Goal: Obtain resource: Download file/media

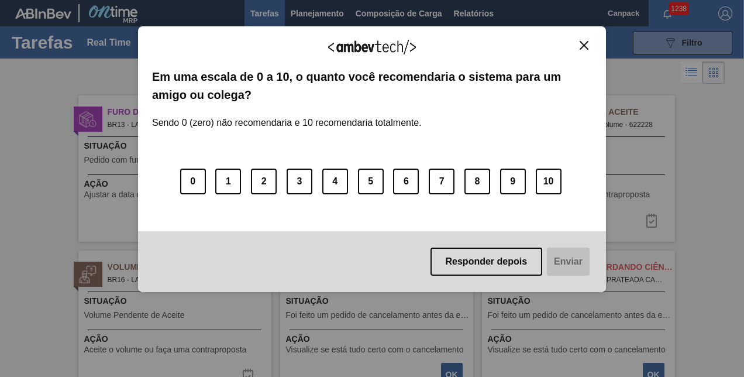
click at [582, 41] on img "Close" at bounding box center [584, 45] width 9 height 9
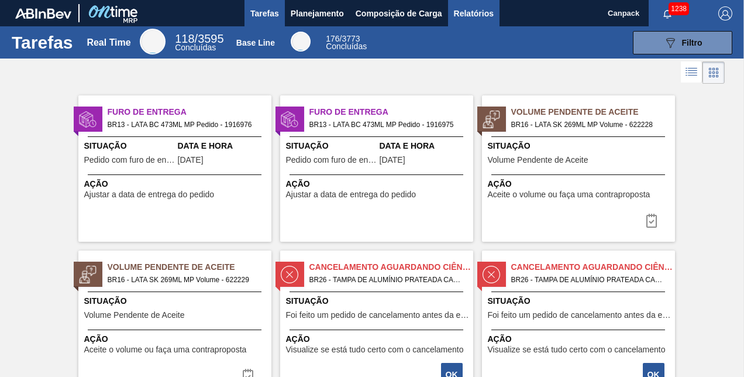
click at [475, 19] on span "Relatórios" at bounding box center [474, 13] width 40 height 14
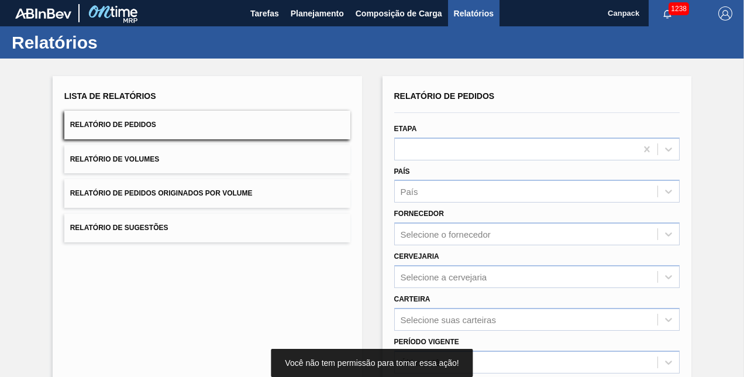
scroll to position [164, 0]
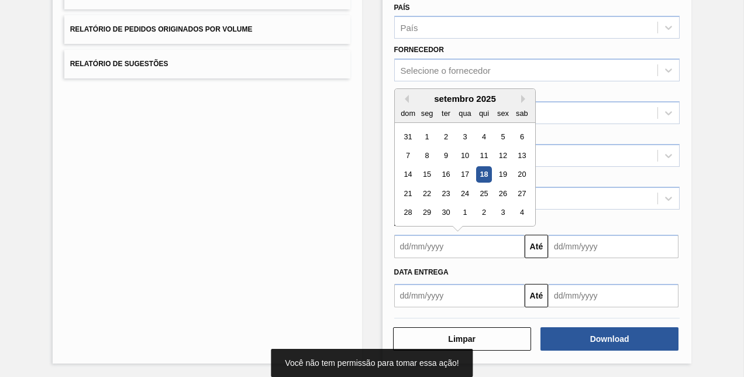
click at [417, 248] on input "text" at bounding box center [459, 246] width 130 height 23
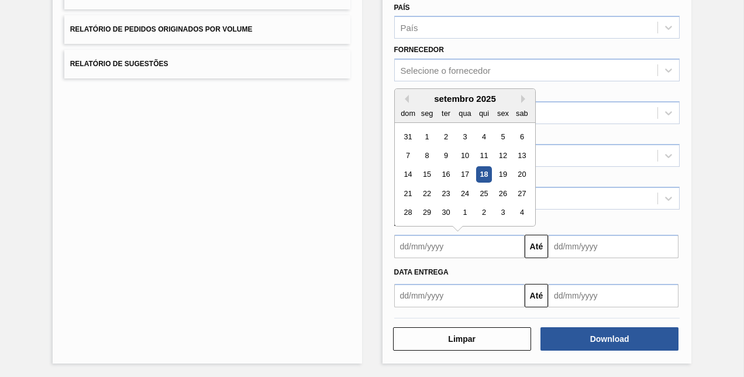
click at [482, 172] on div "18" at bounding box center [484, 175] width 16 height 16
type input "[DATE]"
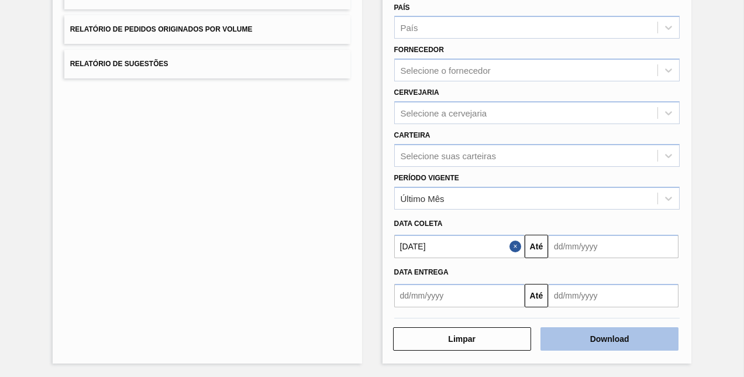
click at [580, 334] on button "Download" at bounding box center [610, 338] width 138 height 23
